Goal: Transaction & Acquisition: Purchase product/service

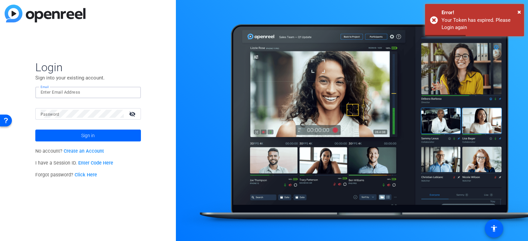
click at [51, 93] on input "Email" at bounding box center [88, 92] width 95 height 8
type input "[PERSON_NAME][EMAIL_ADDRESS][DOMAIN_NAME]"
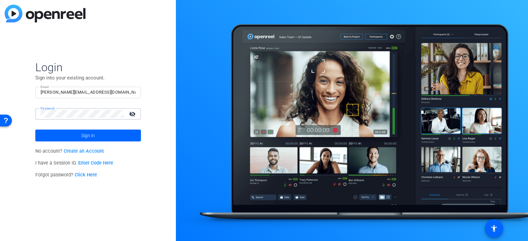
click at [35, 130] on button "Sign in" at bounding box center [88, 136] width 106 height 12
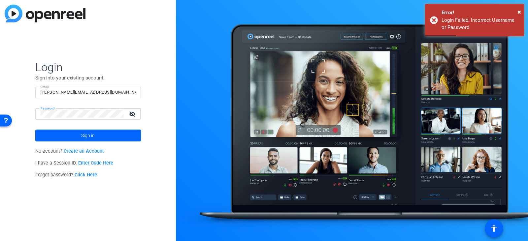
click at [35, 130] on button "Sign in" at bounding box center [88, 136] width 106 height 12
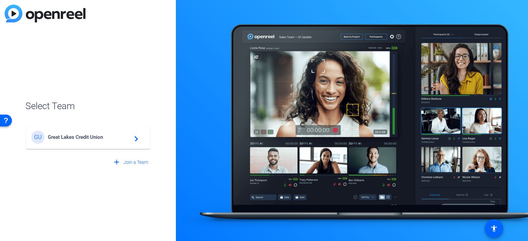
click at [84, 136] on span "Great Lakes Credit Union" at bounding box center [89, 137] width 82 height 6
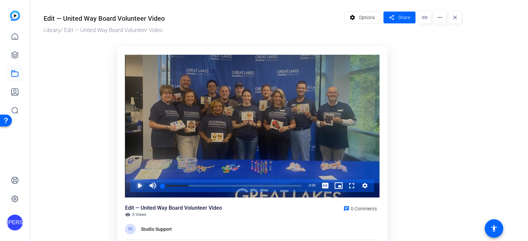
click at [133, 185] on span "Video Player" at bounding box center [133, 185] width 0 height 13
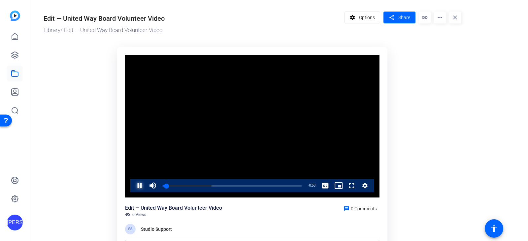
click at [133, 185] on span "Video Player" at bounding box center [133, 185] width 0 height 13
click at [133, 186] on span "Video Player" at bounding box center [133, 185] width 0 height 13
